Goal: Transaction & Acquisition: Purchase product/service

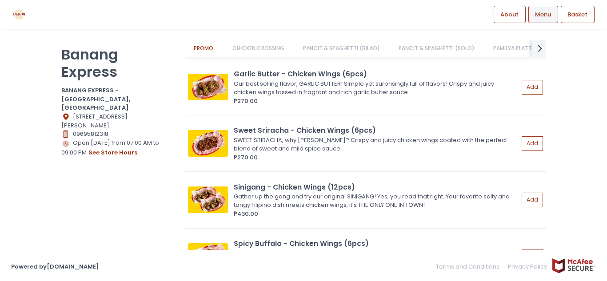
scroll to position [267, 0]
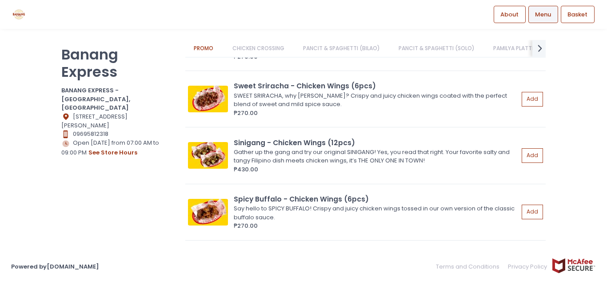
click at [351, 43] on link "PANCIT & SPAGHETTI (BILAO)" at bounding box center [341, 48] width 94 height 17
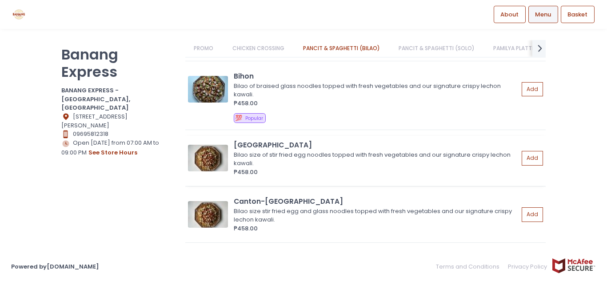
scroll to position [990, 0]
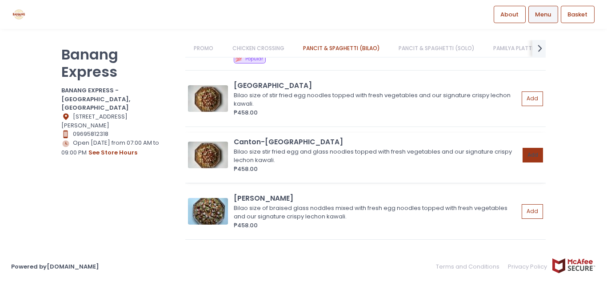
click at [528, 152] on button "Add" at bounding box center [532, 155] width 20 height 15
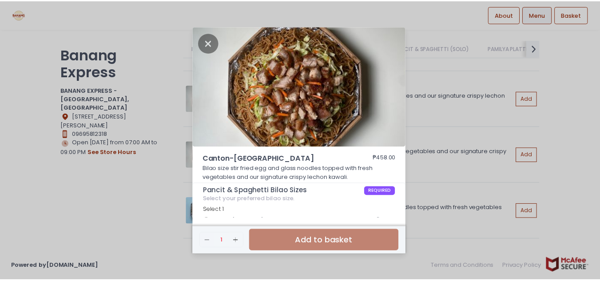
scroll to position [34, 0]
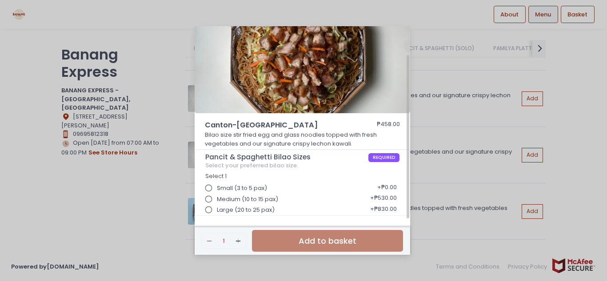
click at [211, 199] on input "Medium (10 to 15 pax)" at bounding box center [208, 199] width 17 height 17
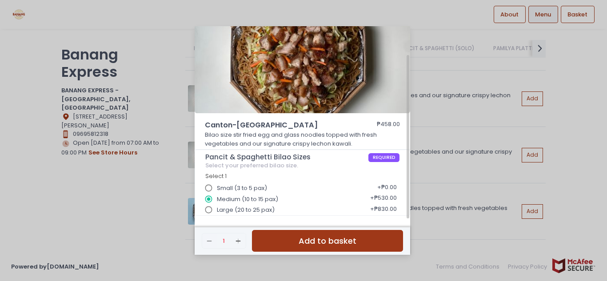
click at [311, 242] on button "Add to basket" at bounding box center [327, 241] width 151 height 22
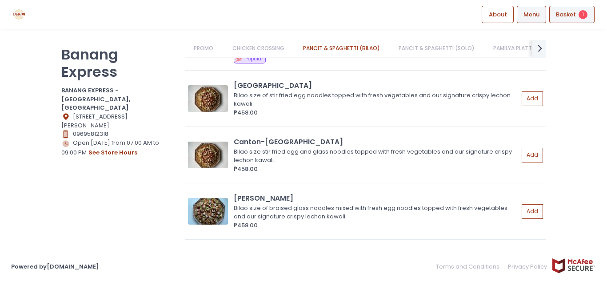
click at [571, 9] on div "Basket 1" at bounding box center [571, 14] width 45 height 17
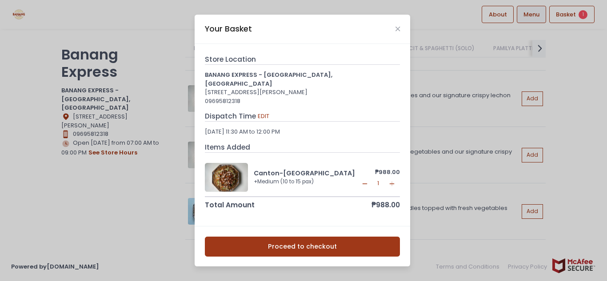
click at [318, 243] on button "Proceed to checkout" at bounding box center [302, 247] width 195 height 20
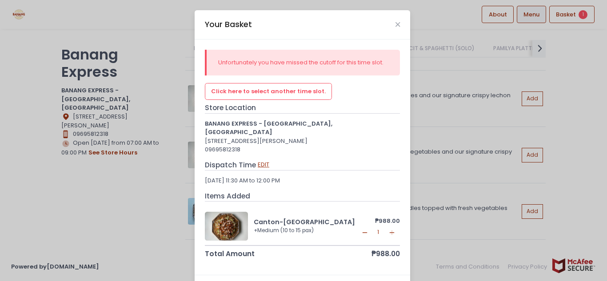
click at [263, 160] on button "EDIT" at bounding box center [263, 165] width 12 height 10
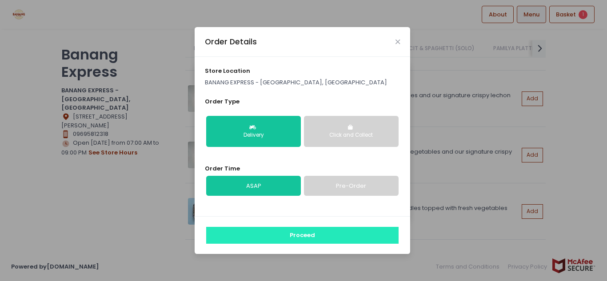
click at [310, 237] on button "Proceed" at bounding box center [302, 235] width 192 height 17
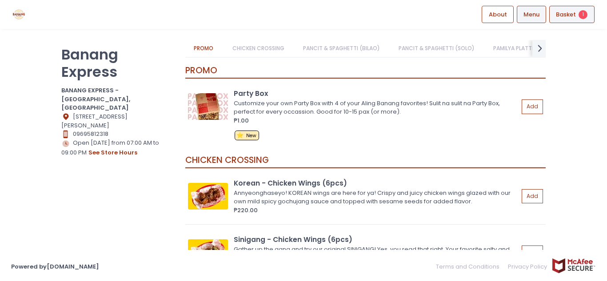
click at [572, 18] on span "Basket" at bounding box center [566, 14] width 20 height 9
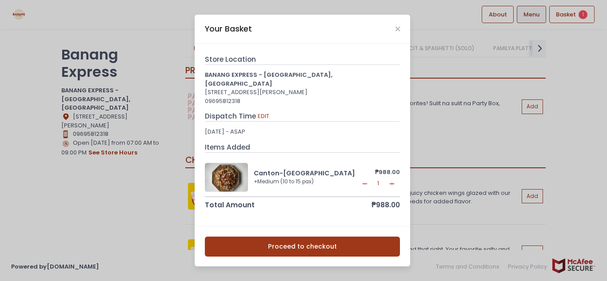
click at [278, 239] on button "Proceed to checkout" at bounding box center [302, 247] width 195 height 20
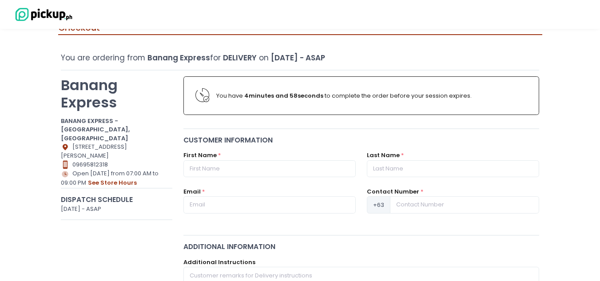
scroll to position [44, 0]
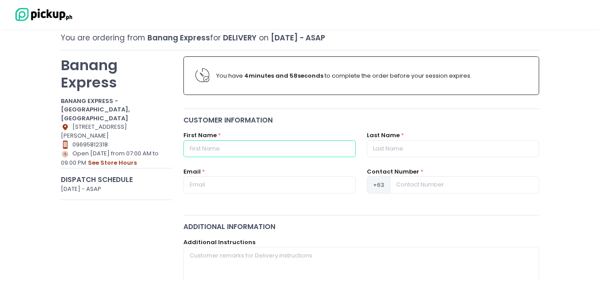
click at [247, 149] on input "text" at bounding box center [269, 148] width 172 height 17
type input "[PERSON_NAME]"
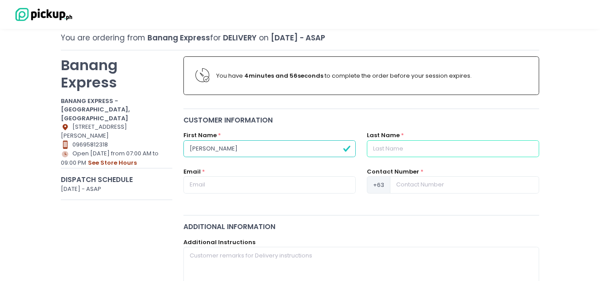
click at [391, 149] on input "text" at bounding box center [453, 148] width 172 height 17
type input "[PERSON_NAME]"
click at [237, 181] on input "text" at bounding box center [269, 184] width 172 height 17
type input "[EMAIL_ADDRESS][DOMAIN_NAME]"
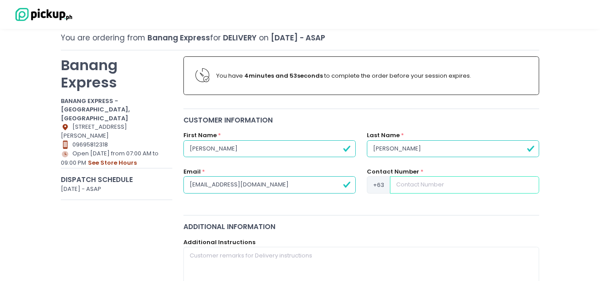
click at [416, 180] on input at bounding box center [464, 184] width 149 height 17
type input "9611504490"
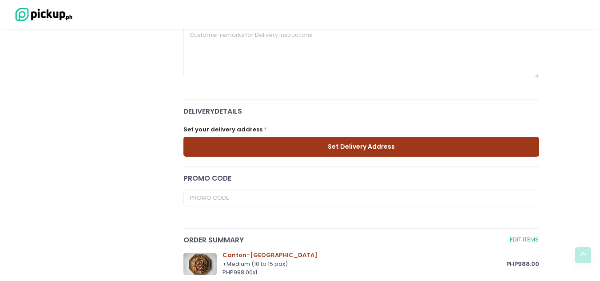
scroll to position [267, 0]
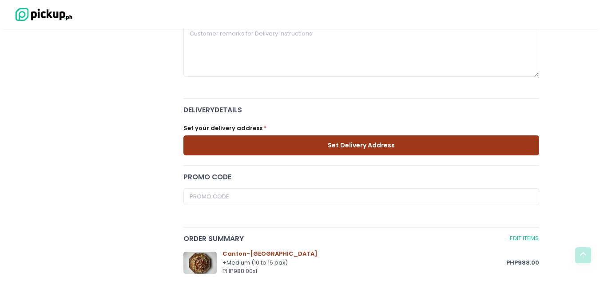
click at [251, 141] on button "Set Delivery Address" at bounding box center [361, 145] width 356 height 20
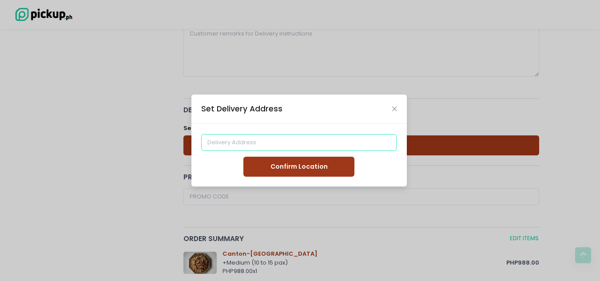
click at [295, 147] on input at bounding box center [298, 142] width 195 height 17
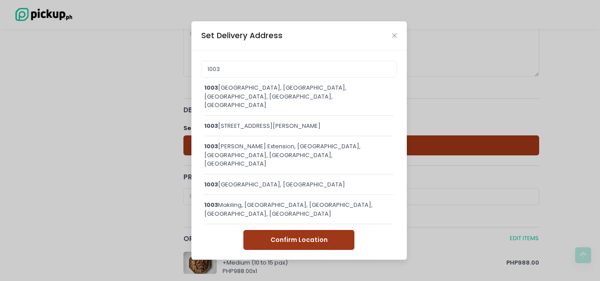
click at [255, 137] on div "[STREET_ADDRESS][PERSON_NAME]" at bounding box center [299, 129] width 190 height 15
type input "[STREET_ADDRESS][PERSON_NAME]"
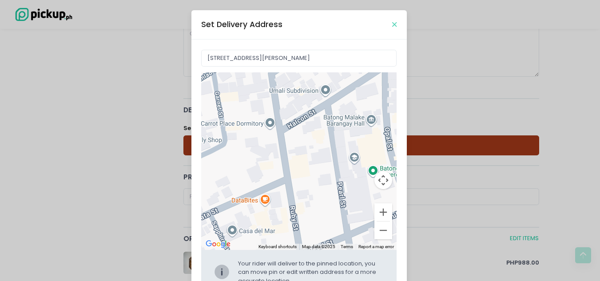
click at [392, 23] on icon "Close" at bounding box center [394, 24] width 4 height 7
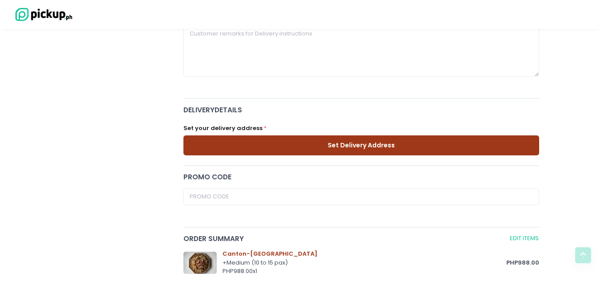
click at [223, 139] on button "Set Delivery Address" at bounding box center [361, 145] width 356 height 20
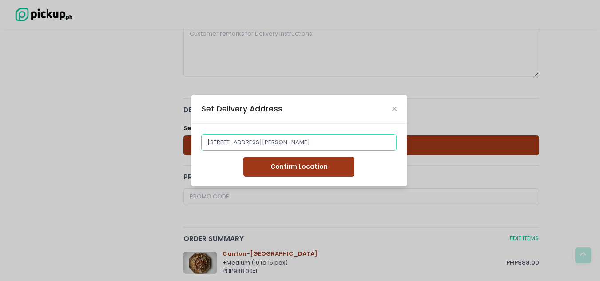
click at [226, 139] on input "[STREET_ADDRESS][PERSON_NAME]" at bounding box center [298, 142] width 195 height 17
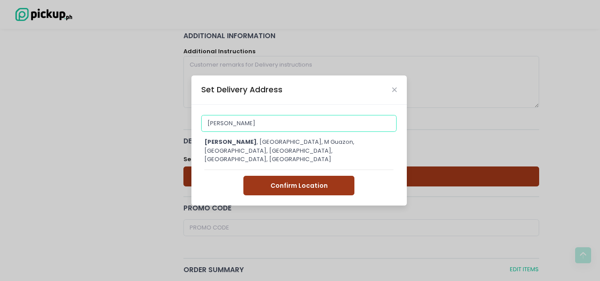
scroll to position [222, 0]
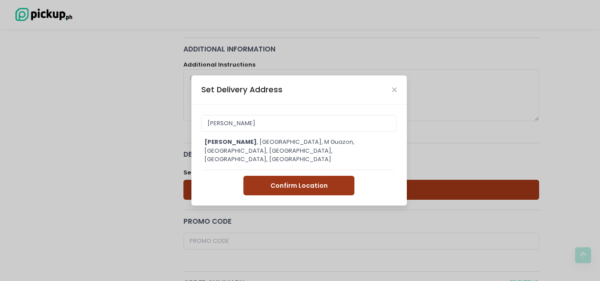
click at [319, 145] on div "[PERSON_NAME] , [GEOGRAPHIC_DATA], M Guazon, [GEOGRAPHIC_DATA], [GEOGRAPHIC_DAT…" at bounding box center [299, 151] width 190 height 26
type input "[PERSON_NAME], [GEOGRAPHIC_DATA], [PERSON_NAME], [GEOGRAPHIC_DATA], [GEOGRAPHIC…"
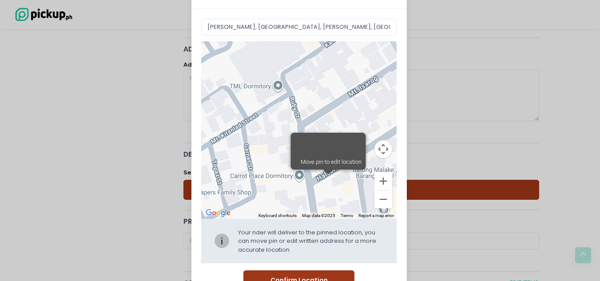
scroll to position [60, 0]
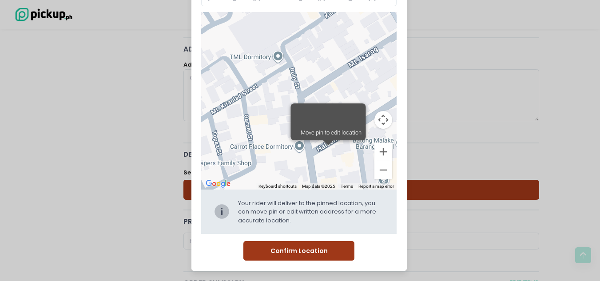
click at [331, 248] on button "Confirm Location" at bounding box center [298, 251] width 111 height 20
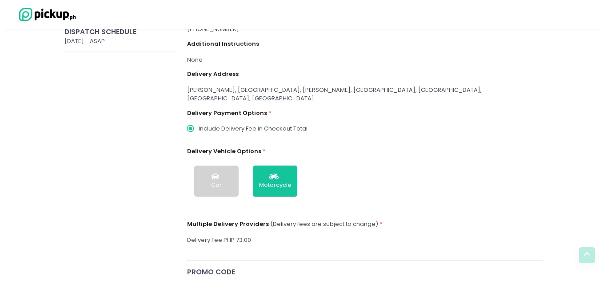
scroll to position [0, 0]
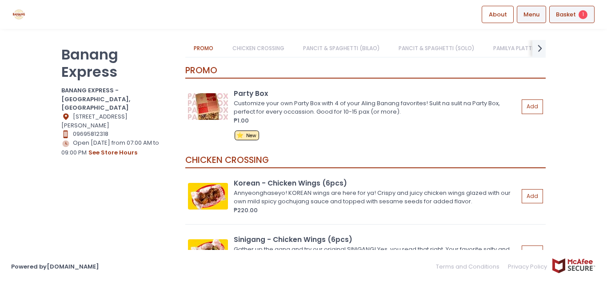
click at [581, 12] on span "1" at bounding box center [582, 14] width 9 height 9
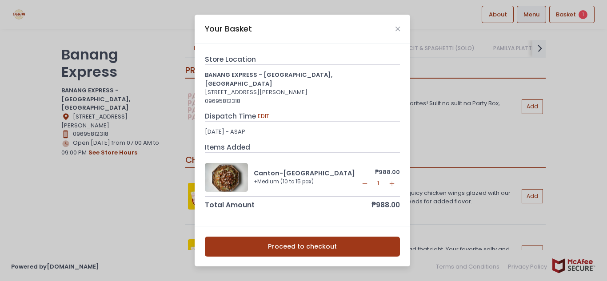
click at [298, 243] on button "Proceed to checkout" at bounding box center [302, 247] width 195 height 20
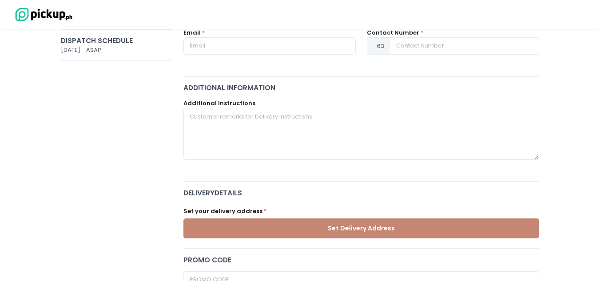
scroll to position [222, 0]
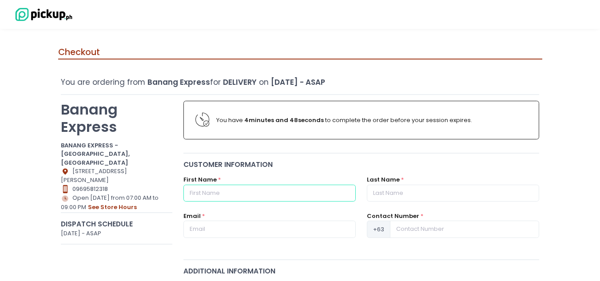
click at [200, 187] on input "text" at bounding box center [269, 193] width 172 height 17
type input "[PERSON_NAME]"
click at [210, 231] on input "text" at bounding box center [269, 229] width 172 height 17
type input "[EMAIL_ADDRESS][DOMAIN_NAME]"
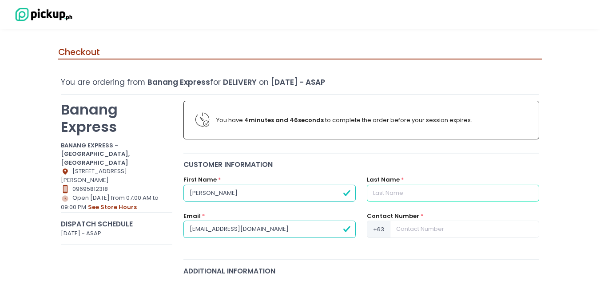
drag, startPoint x: 390, startPoint y: 196, endPoint x: 398, endPoint y: 197, distance: 8.9
click at [390, 196] on input "text" at bounding box center [453, 193] width 172 height 17
type input "[PERSON_NAME]"
click at [419, 231] on input at bounding box center [464, 229] width 149 height 17
type input "9611504490"
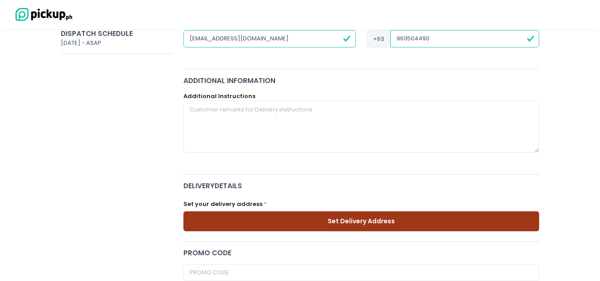
scroll to position [267, 0]
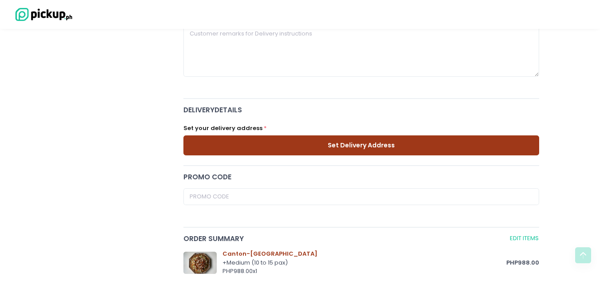
click at [287, 153] on button "Set Delivery Address" at bounding box center [361, 145] width 356 height 20
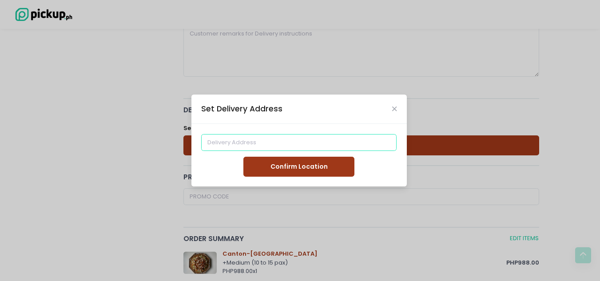
click at [270, 143] on input at bounding box center [298, 142] width 195 height 17
type input "[PERSON_NAME], [GEOGRAPHIC_DATA], [PERSON_NAME], [GEOGRAPHIC_DATA], [GEOGRAPHIC…"
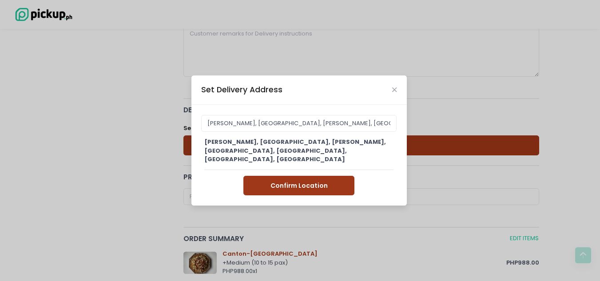
click at [277, 185] on div "Ford Otis, Manila, M Guazon, Paco, Manila, Metro Manila, Philippines Ford Otis,…" at bounding box center [298, 155] width 215 height 101
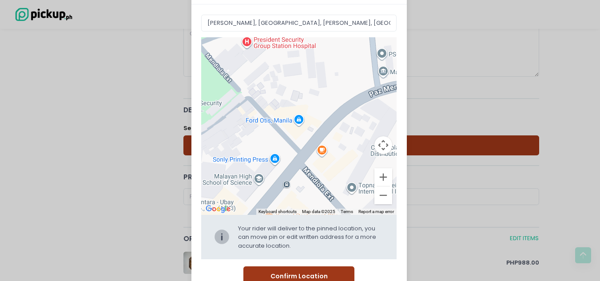
scroll to position [60, 0]
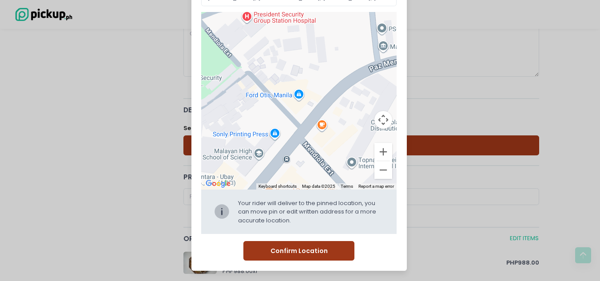
click at [305, 251] on button "Confirm Location" at bounding box center [298, 251] width 111 height 20
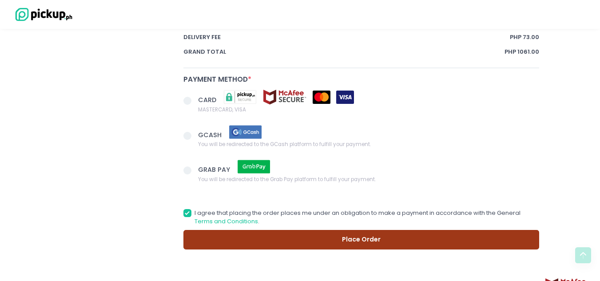
scroll to position [568, 0]
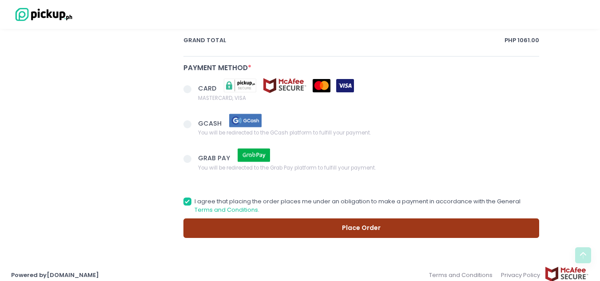
click at [188, 120] on span at bounding box center [187, 124] width 8 height 8
click at [195, 120] on input "GCASH You will be redirected to the GCash platform to fulfill your payment." at bounding box center [198, 123] width 6 height 6
click at [292, 220] on button "Place Order" at bounding box center [361, 229] width 356 height 20
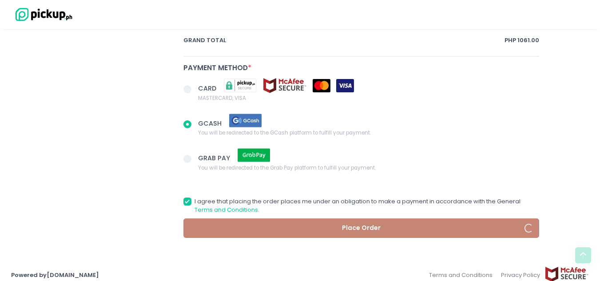
radio input "true"
